Goal: Communication & Community: Ask a question

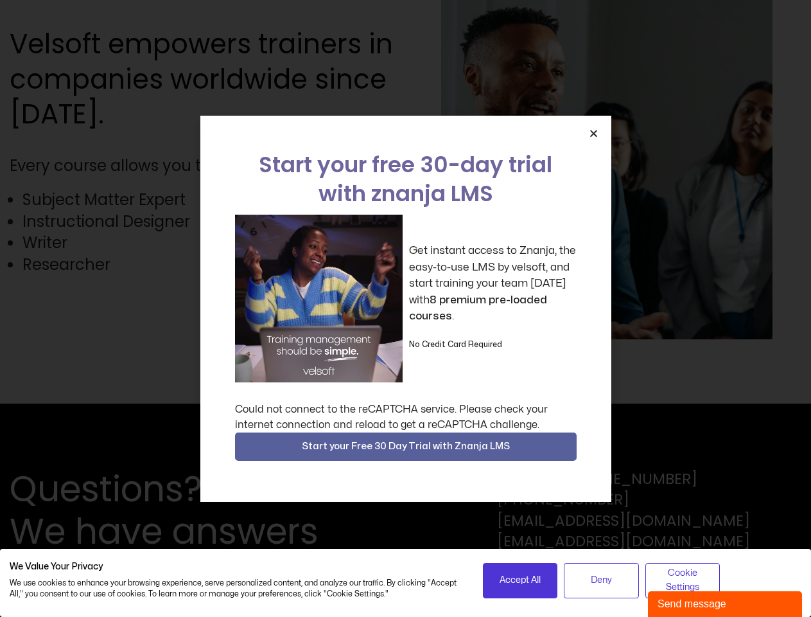
click at [405, 308] on div "Get instant access to Znanja, the easy-to-use LMS by velsoft, and start trainin…" at bounding box center [406, 299] width 342 height 168
click at [594, 133] on icon "Close" at bounding box center [594, 133] width 10 height 10
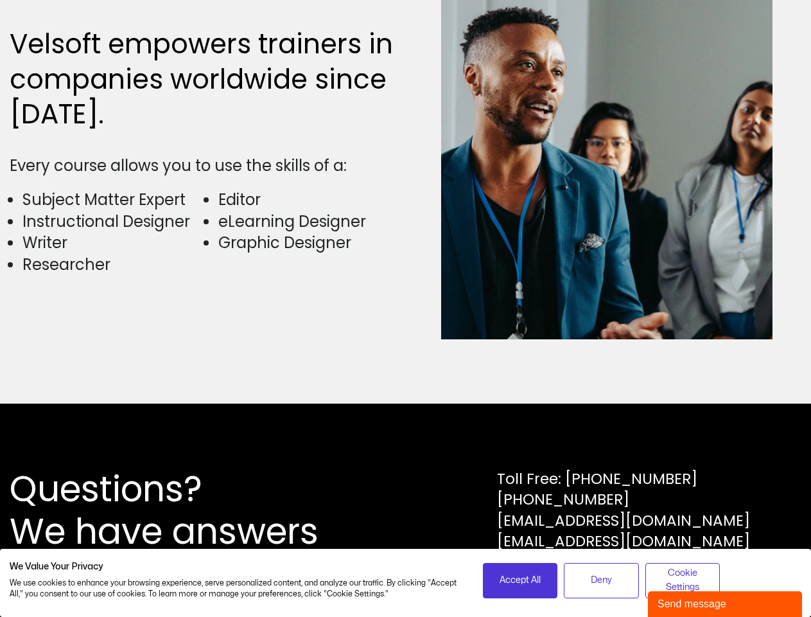
click at [406, 446] on div "Questions? We have answers Toll Free: [PHONE_NUMBER] [PHONE_NUMBER] [EMAIL_ADDR…" at bounding box center [405, 509] width 811 height 213
click at [520, 580] on span "Accept All" at bounding box center [520, 580] width 41 height 14
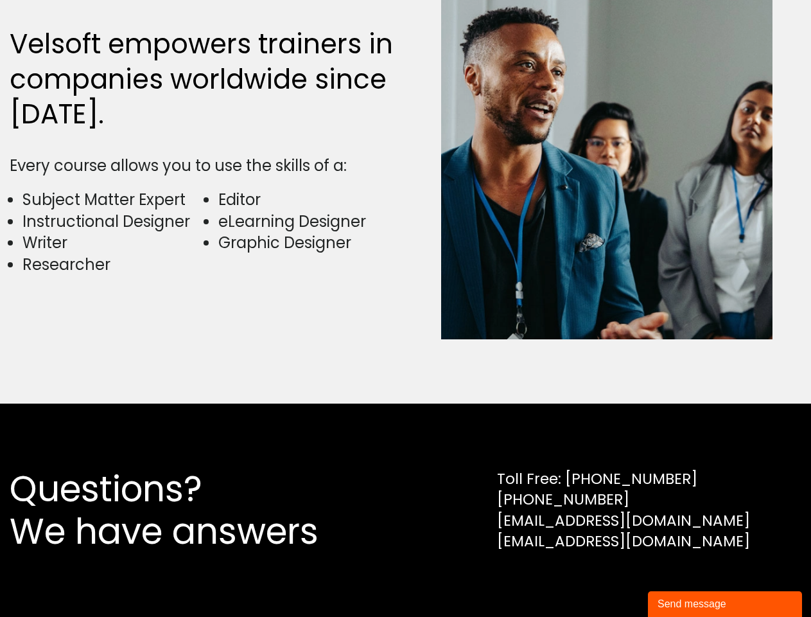
click at [601, 580] on div "Questions? We have answers Toll Free: [PHONE_NUMBER] [PHONE_NUMBER] [EMAIL_ADDR…" at bounding box center [405, 509] width 811 height 213
click at [683, 580] on div "Questions? We have answers Toll Free: [PHONE_NUMBER] [PHONE_NUMBER] [EMAIL_ADDR…" at bounding box center [405, 509] width 811 height 213
click at [725, 604] on div "Send message" at bounding box center [725, 603] width 135 height 15
